Goal: Task Accomplishment & Management: Use online tool/utility

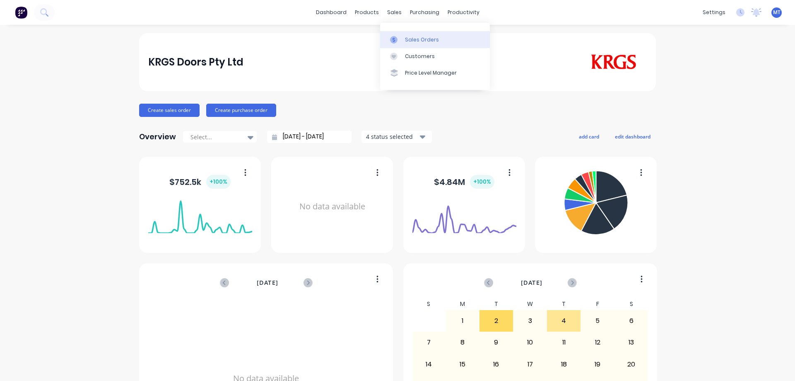
click at [402, 40] on div at bounding box center [396, 39] width 12 height 7
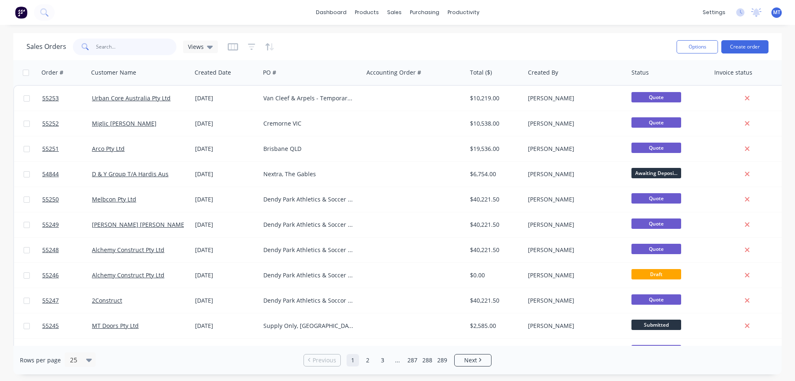
click at [138, 45] on input "text" at bounding box center [136, 47] width 81 height 17
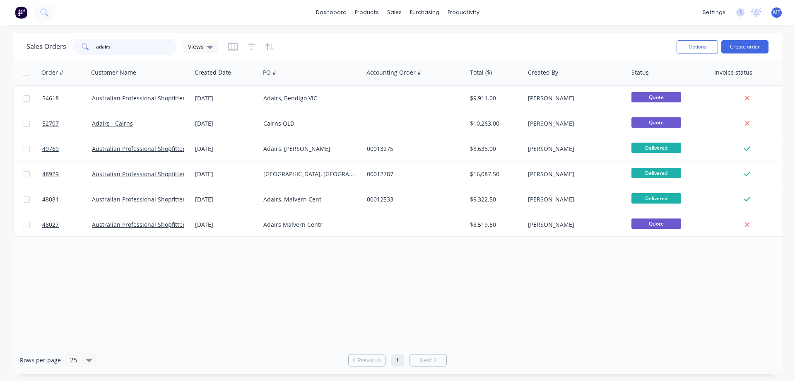
drag, startPoint x: 135, startPoint y: 45, endPoint x: 0, endPoint y: 55, distance: 135.0
click at [0, 55] on div "Sales Orders adairs Views Options Create order Order # Customer Name Created Da…" at bounding box center [397, 203] width 795 height 341
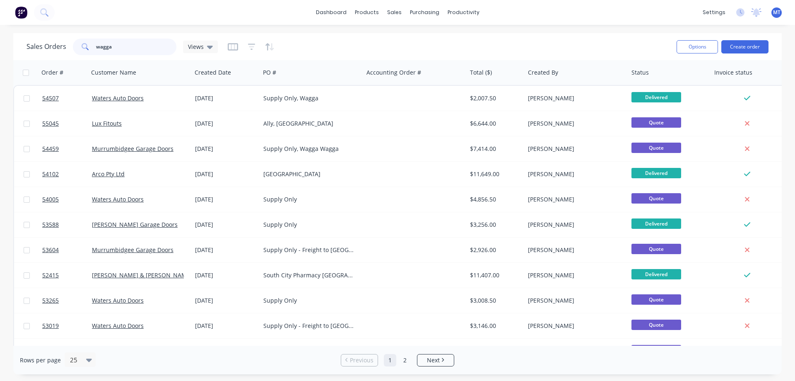
drag, startPoint x: 138, startPoint y: 44, endPoint x: -2, endPoint y: 39, distance: 140.1
click at [0, 39] on html "dashboard products sales purchasing productivity dashboard products Product Cat…" at bounding box center [397, 190] width 795 height 381
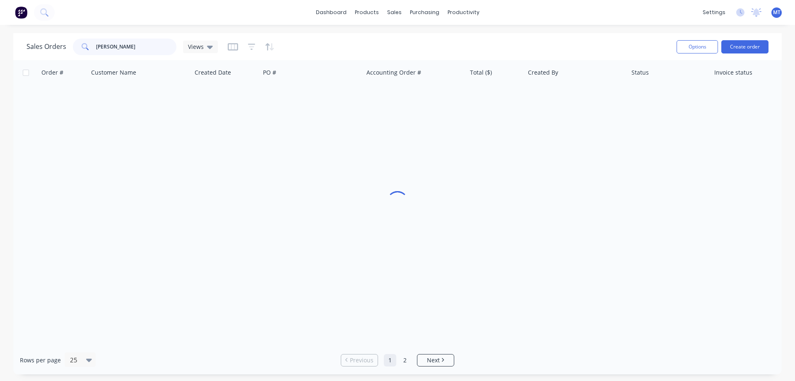
type input "kathmand"
drag, startPoint x: 102, startPoint y: 52, endPoint x: 83, endPoint y: 53, distance: 19.5
click at [83, 53] on div "kathmand" at bounding box center [125, 47] width 104 height 17
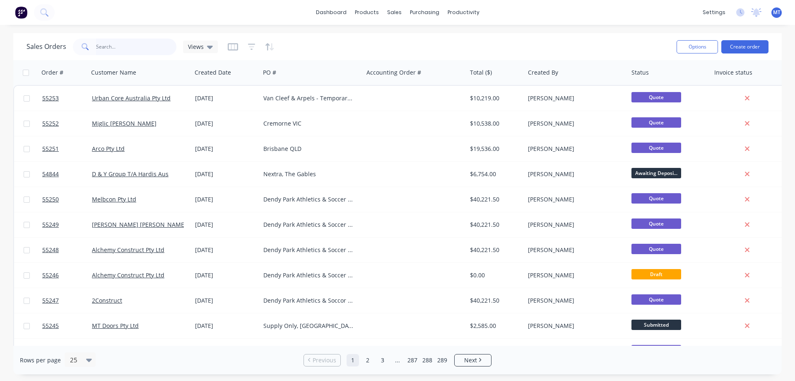
click at [129, 50] on input "text" at bounding box center [136, 47] width 81 height 17
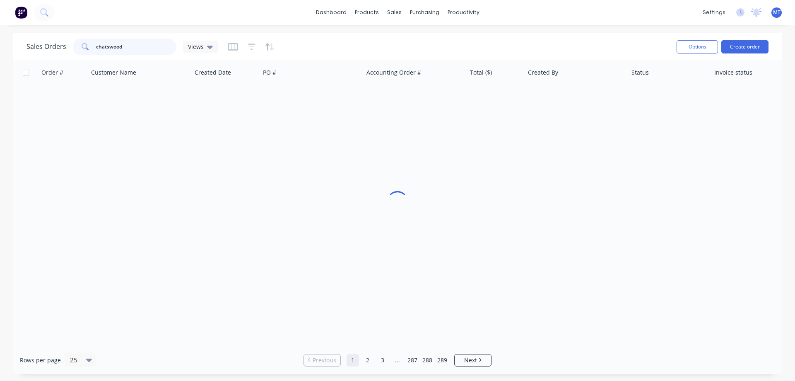
type input "chatswood"
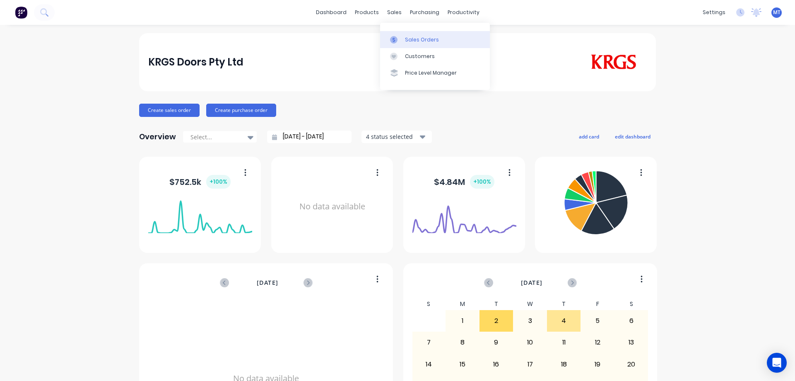
click at [411, 42] on div "Sales Orders" at bounding box center [422, 39] width 34 height 7
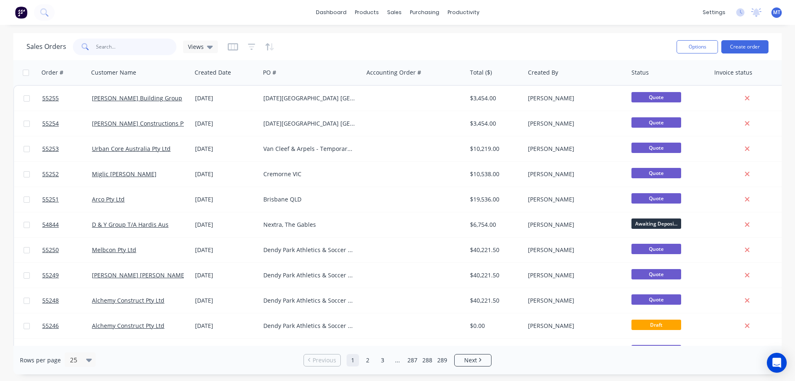
click at [140, 46] on input "text" at bounding box center [136, 47] width 81 height 17
type input "2"
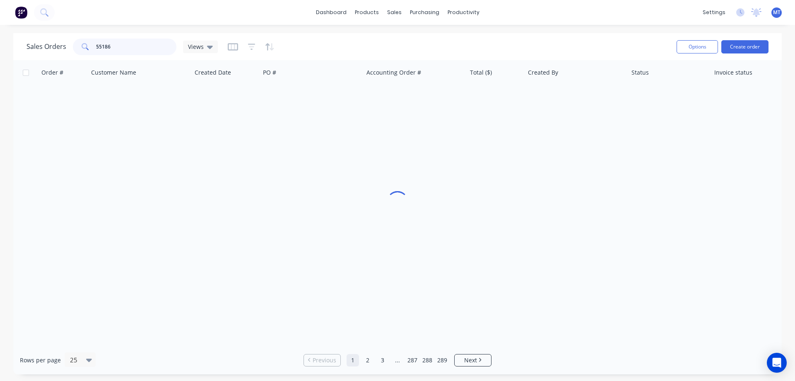
type input "55186"
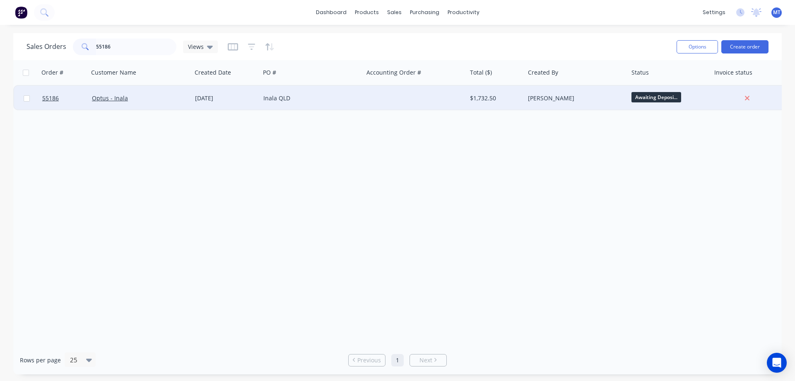
click at [154, 101] on div "Optus - Inala" at bounding box center [138, 98] width 92 height 8
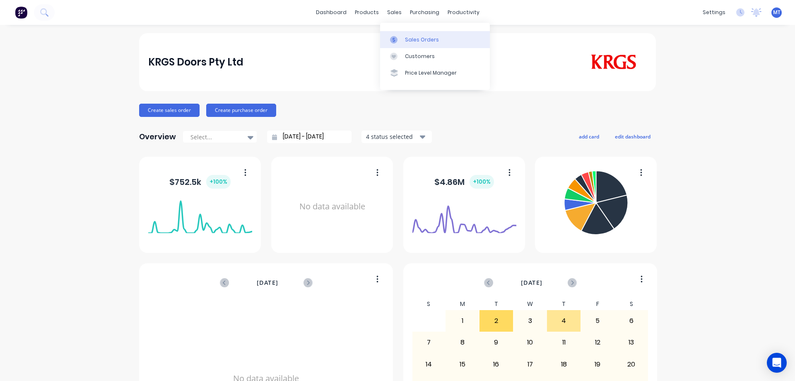
click at [401, 37] on div at bounding box center [396, 39] width 12 height 7
click at [392, 34] on link "Sales Orders" at bounding box center [435, 39] width 110 height 17
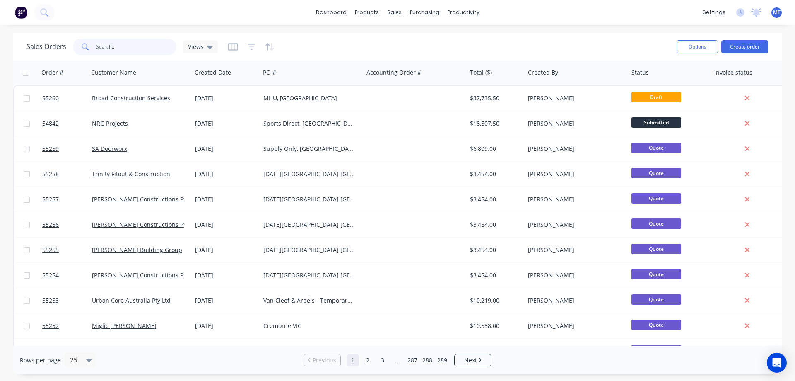
click at [130, 55] on input "text" at bounding box center [136, 47] width 81 height 17
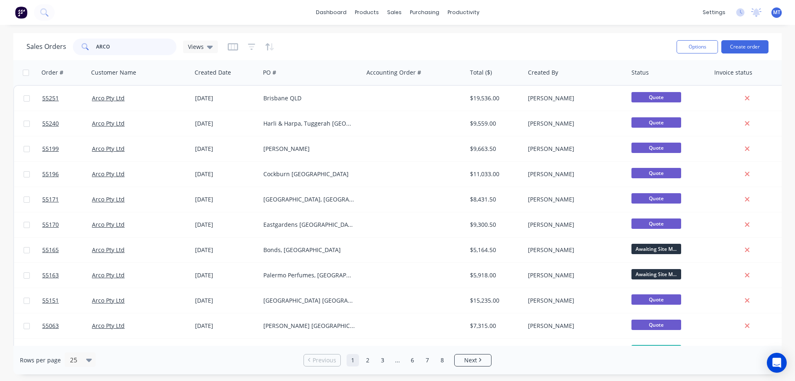
type input "ARCO"
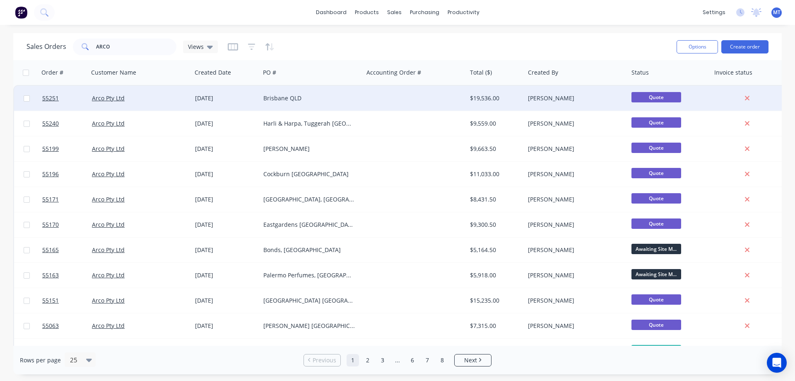
click at [305, 100] on div "Brisbane QLD" at bounding box center [309, 98] width 92 height 8
